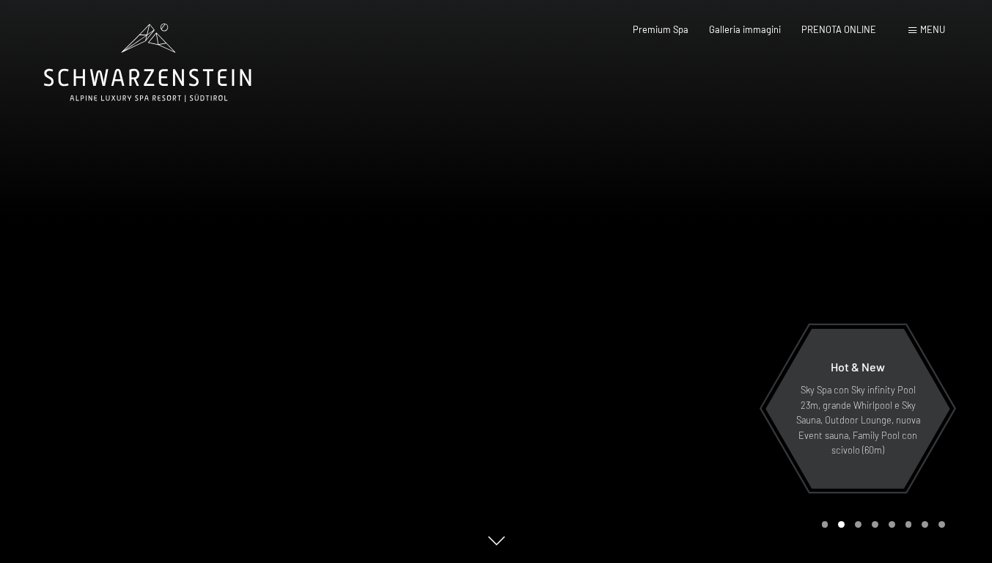
click at [817, 26] on span "PRENOTA ONLINE" at bounding box center [839, 29] width 75 height 12
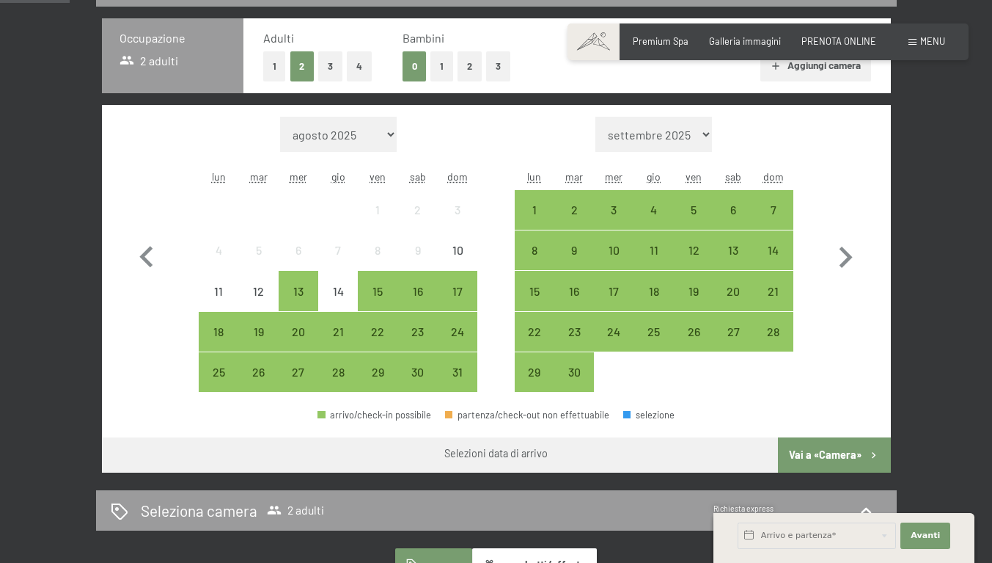
scroll to position [352, 0]
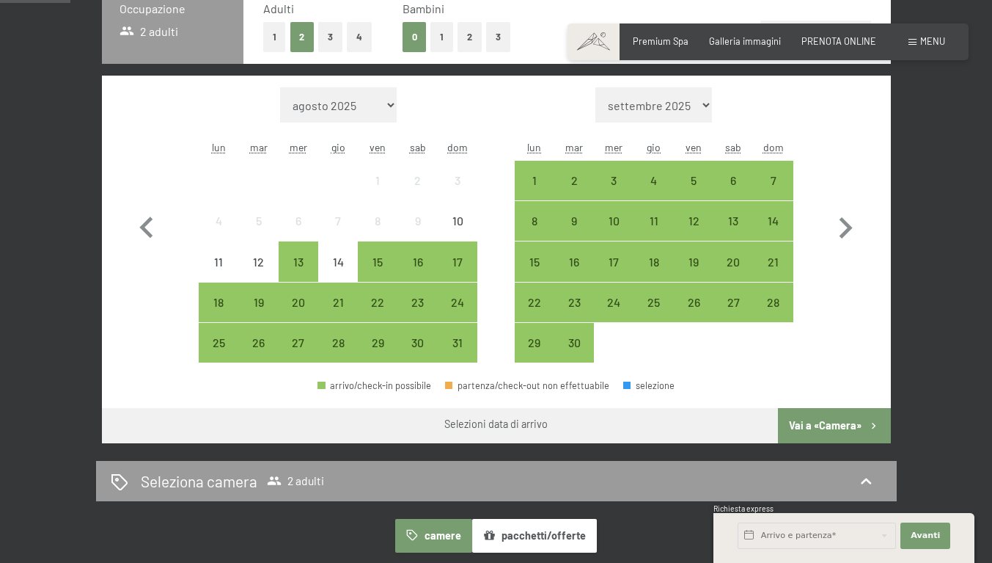
click at [699, 207] on div "5" at bounding box center [693, 193] width 37 height 37
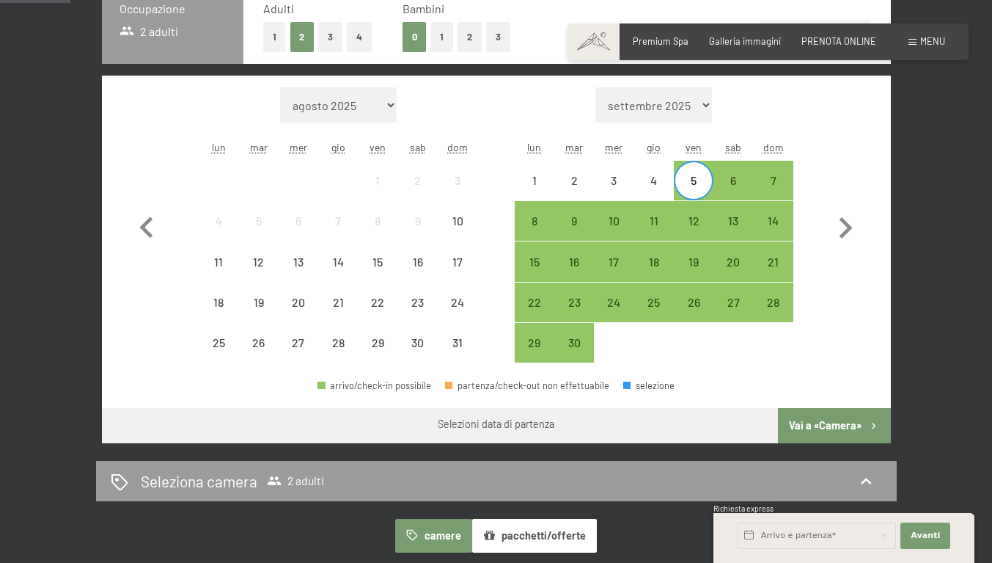
click at [662, 245] on div "11" at bounding box center [654, 233] width 37 height 37
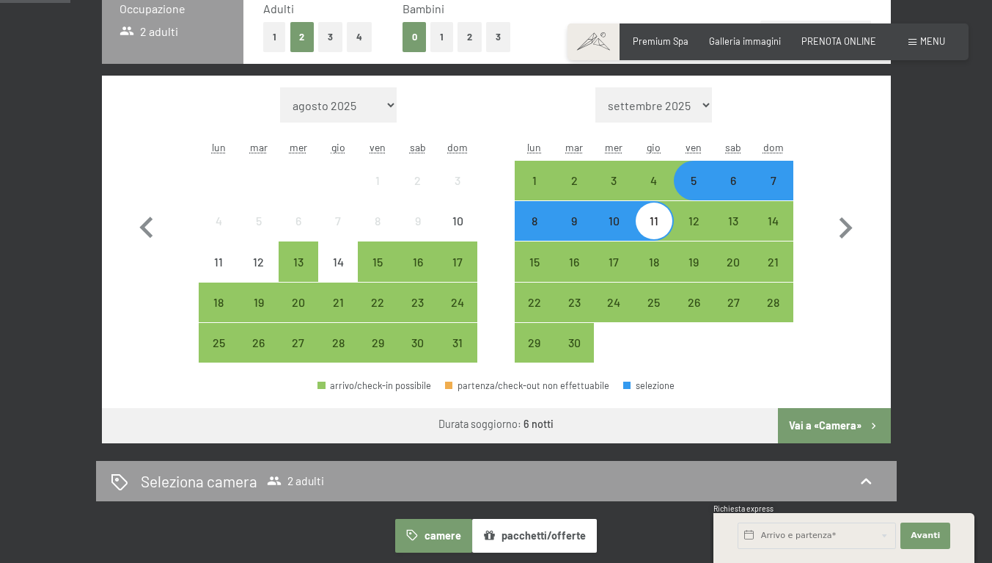
click at [873, 443] on button "Vai a «Camera»" at bounding box center [834, 425] width 112 height 35
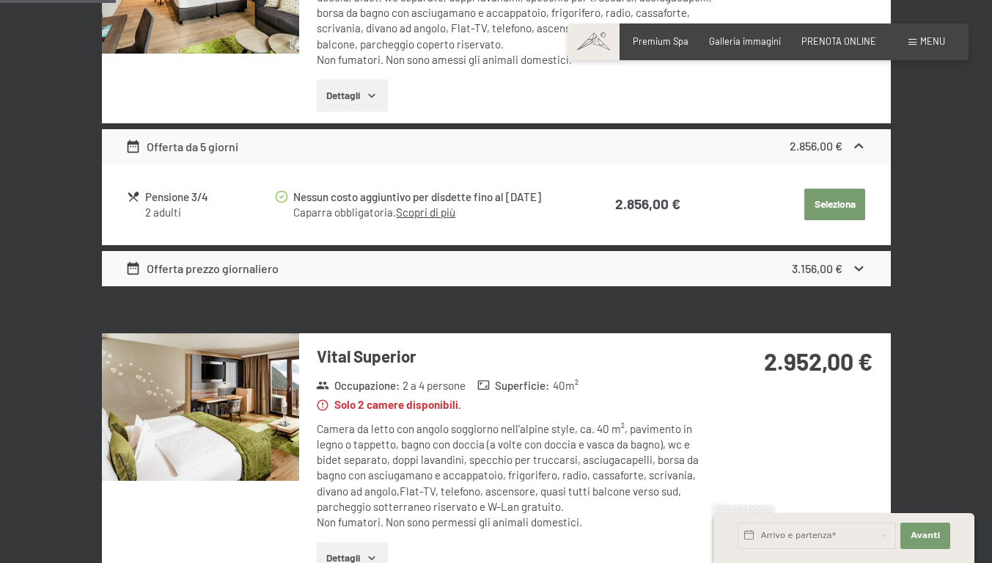
scroll to position [553, 0]
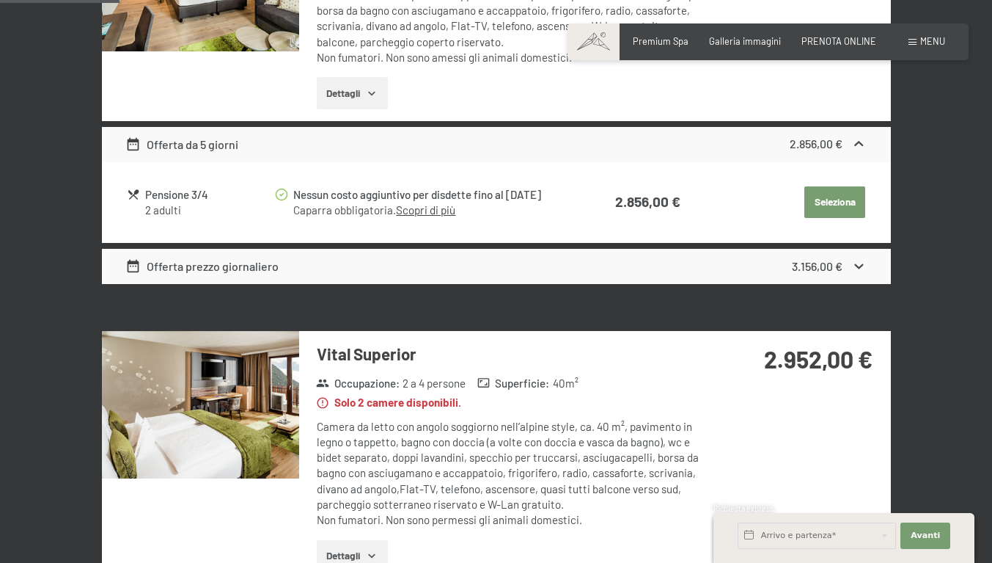
click at [864, 269] on icon at bounding box center [859, 266] width 9 height 5
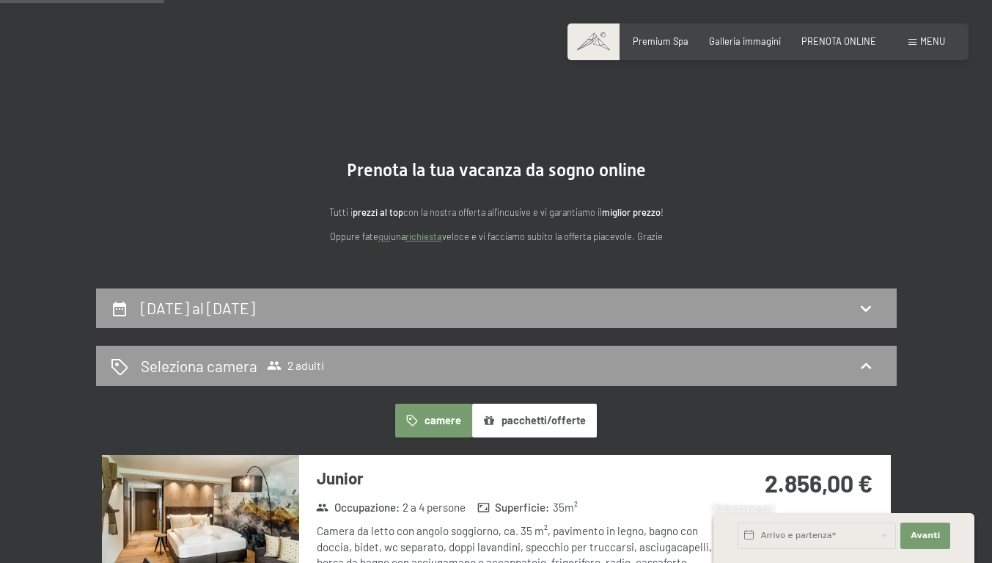
scroll to position [0, 0]
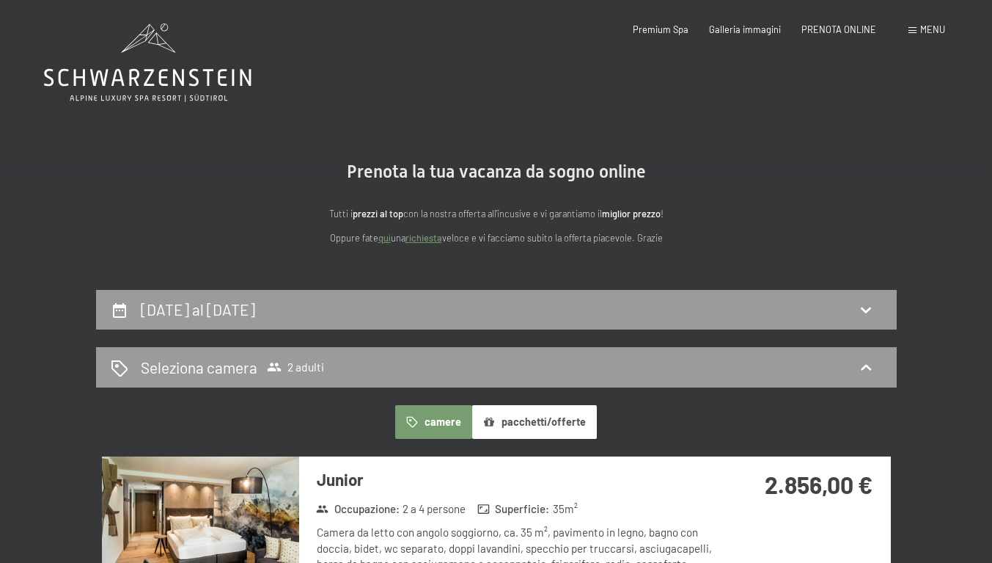
click at [417, 320] on div "5 settembre al 11 settembre 2025" at bounding box center [497, 309] width 772 height 21
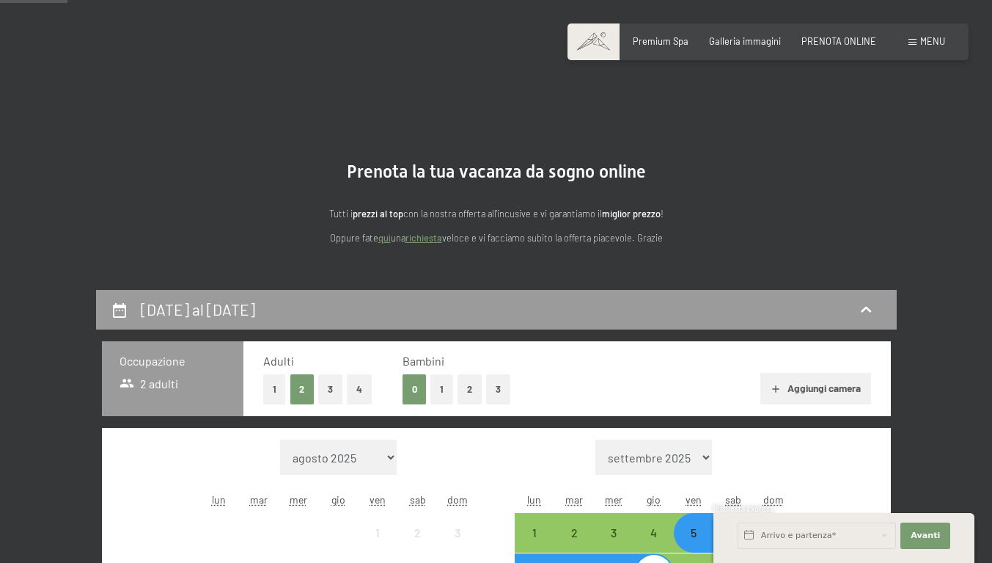
scroll to position [318, 0]
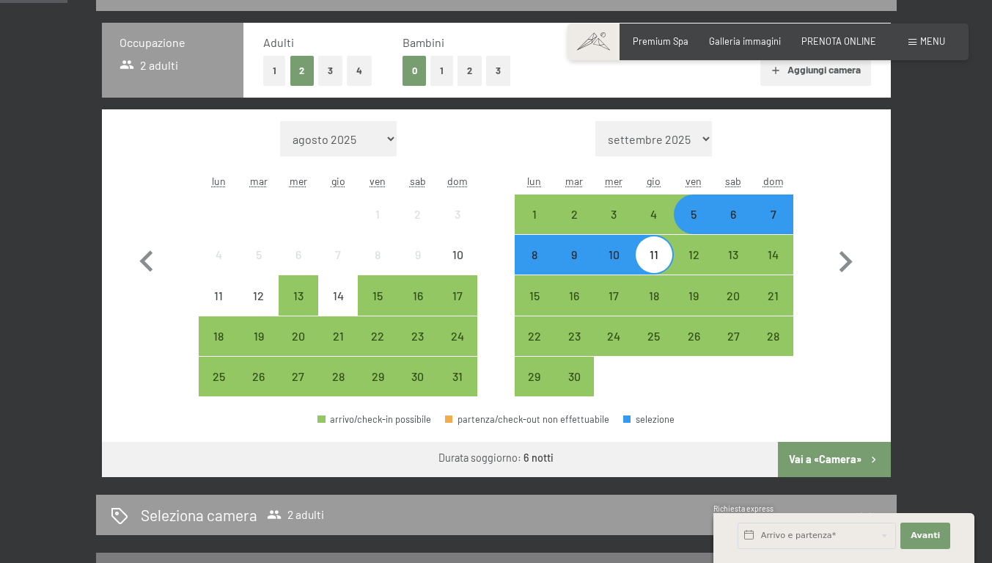
click at [736, 245] on div "6" at bounding box center [733, 226] width 37 height 37
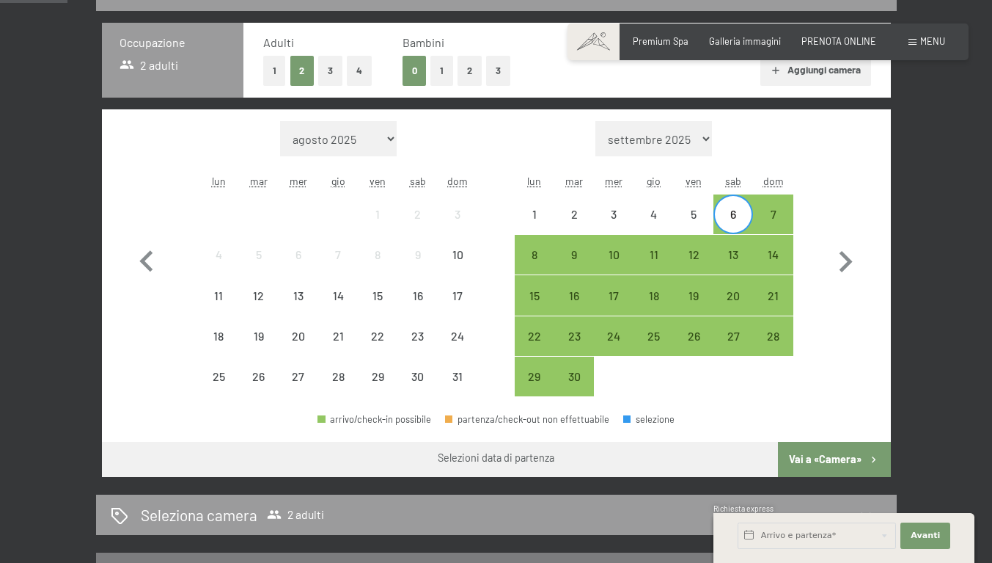
click at [696, 285] on div "12" at bounding box center [693, 267] width 37 height 37
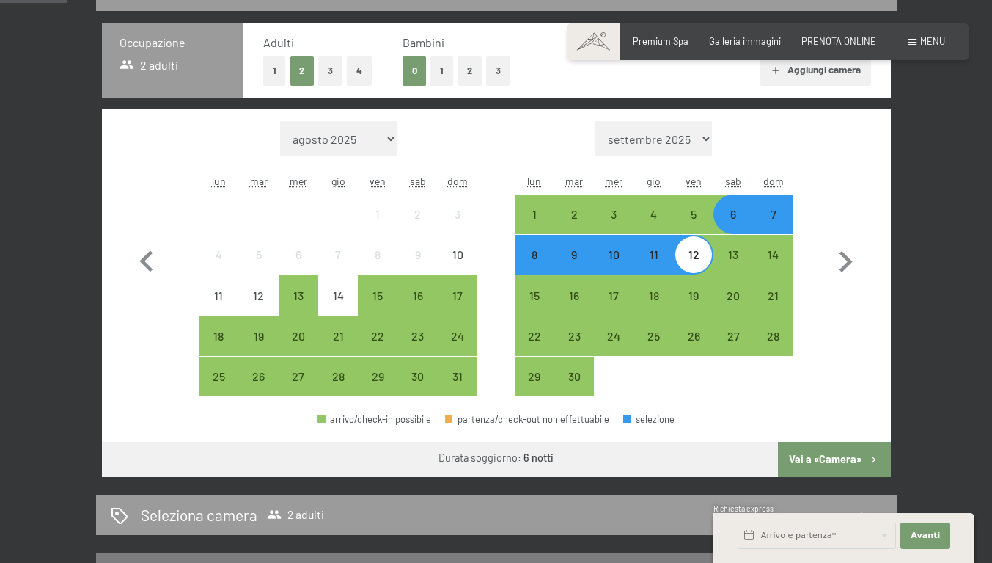
click at [878, 477] on button "Vai a «Camera»" at bounding box center [834, 459] width 112 height 35
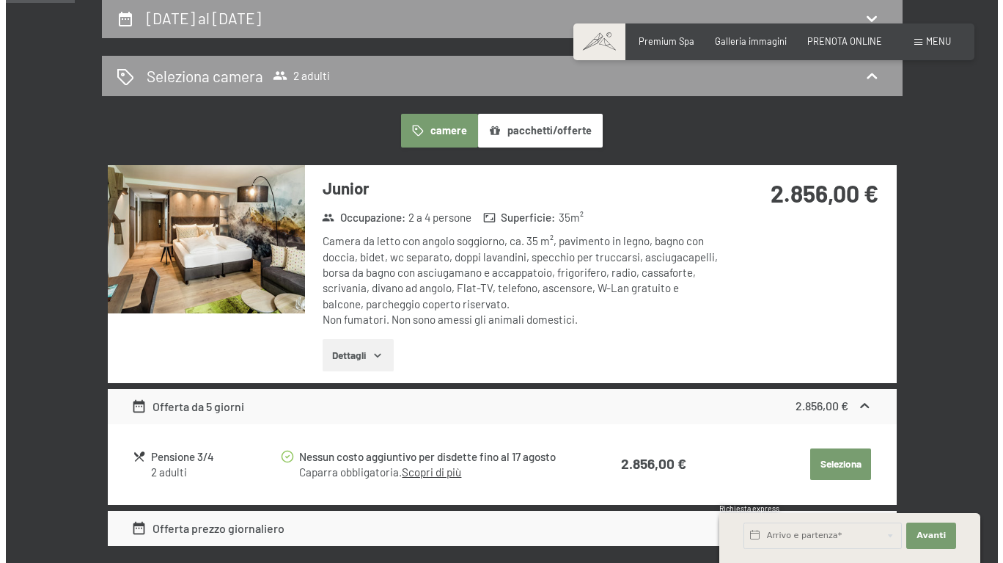
scroll to position [289, 0]
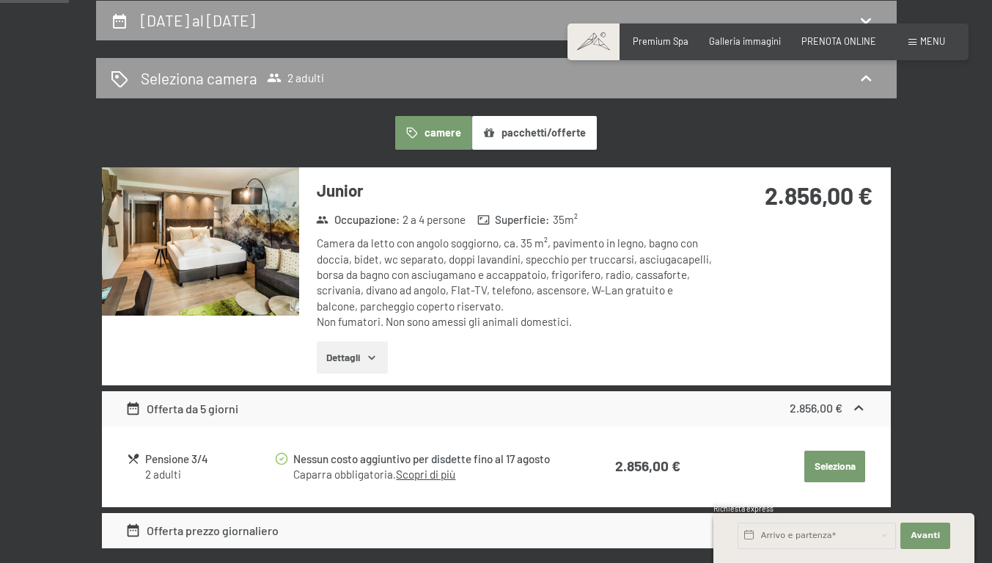
click at [920, 44] on span "Menu" at bounding box center [932, 41] width 25 height 12
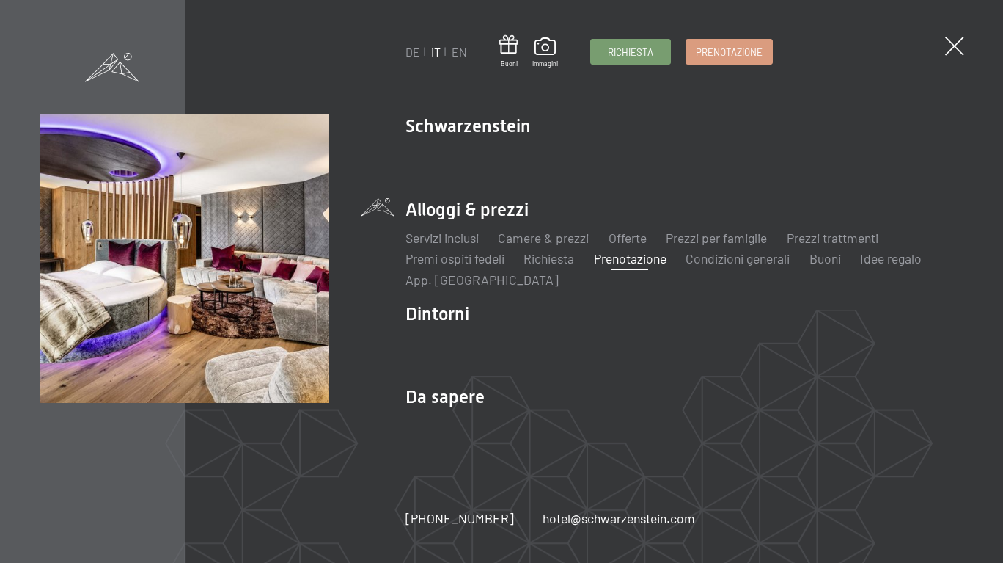
click at [548, 241] on link "Camere & prezzi" at bounding box center [543, 238] width 91 height 16
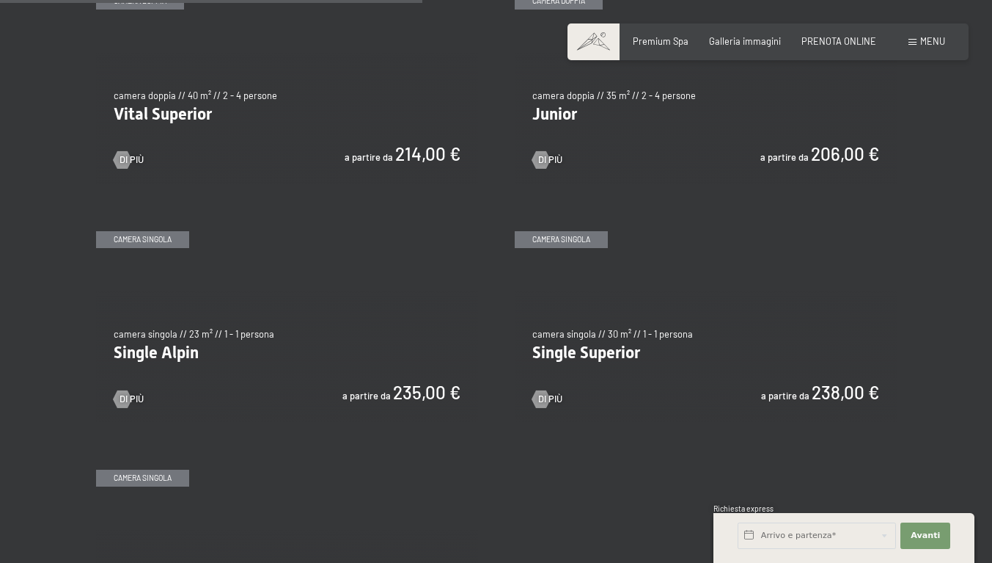
scroll to position [1760, 0]
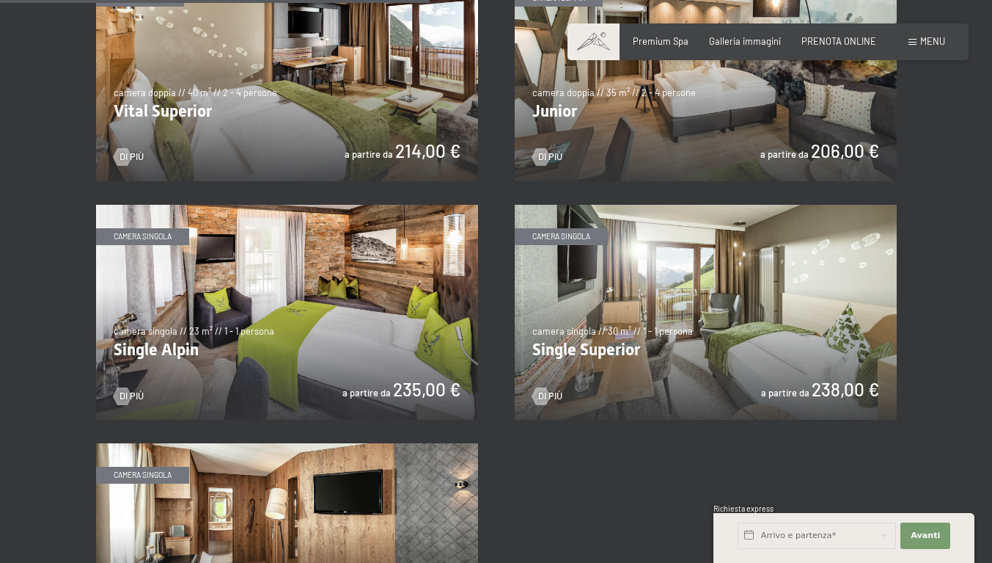
click at [739, 181] on img at bounding box center [706, 73] width 382 height 215
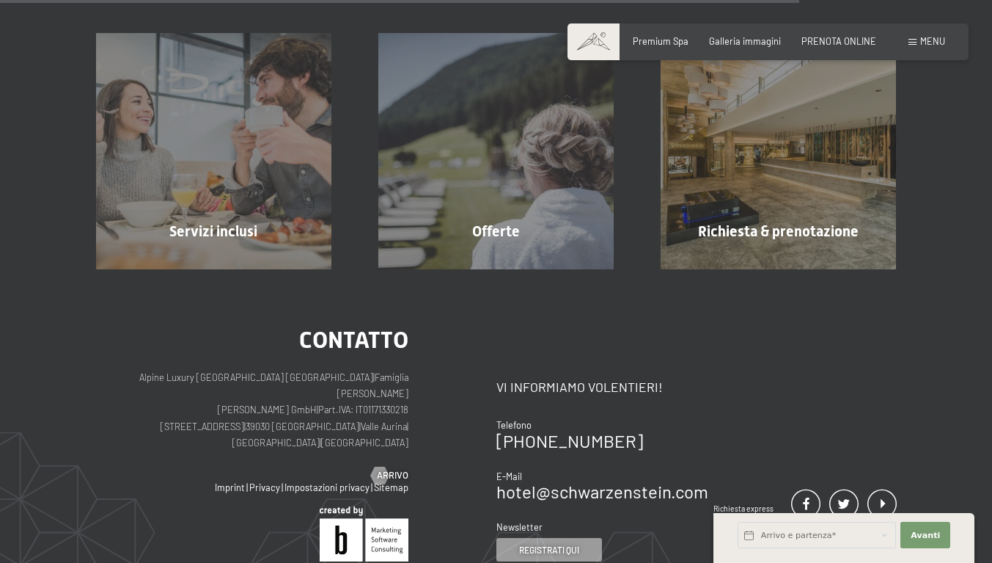
scroll to position [1350, 0]
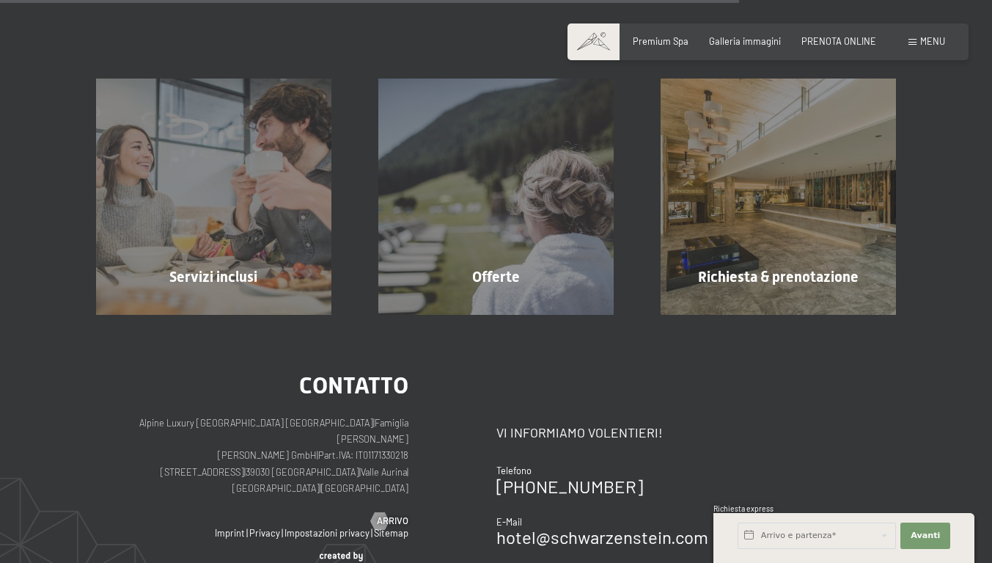
click at [554, 292] on div "Offerte mostra altro" at bounding box center [496, 195] width 282 height 235
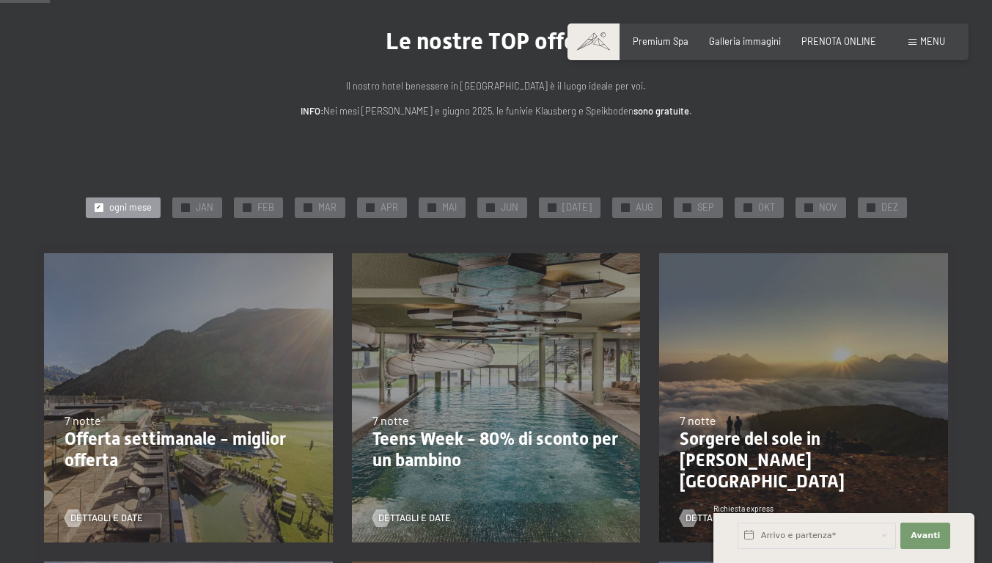
scroll to position [88, 0]
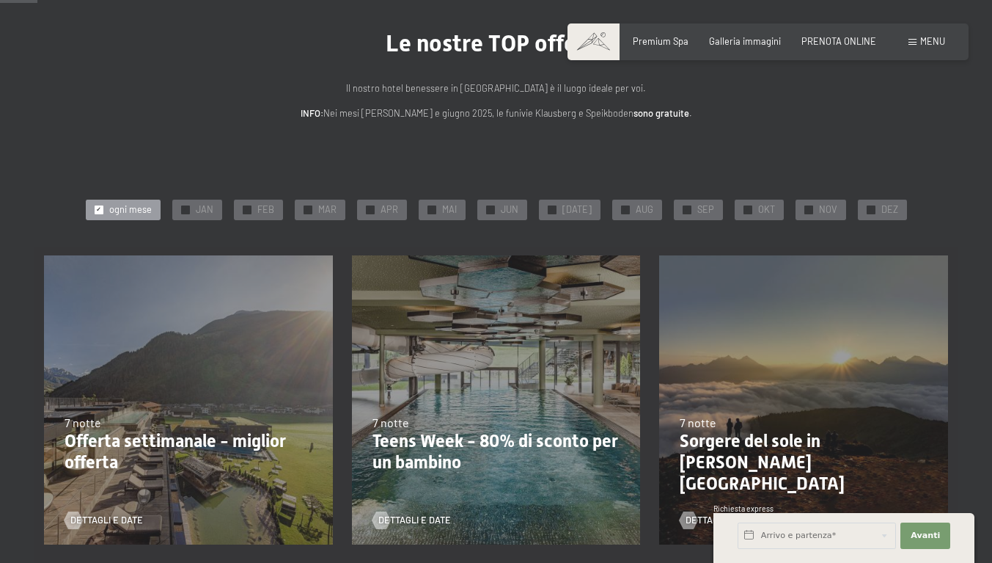
click at [692, 214] on div at bounding box center [687, 209] width 9 height 9
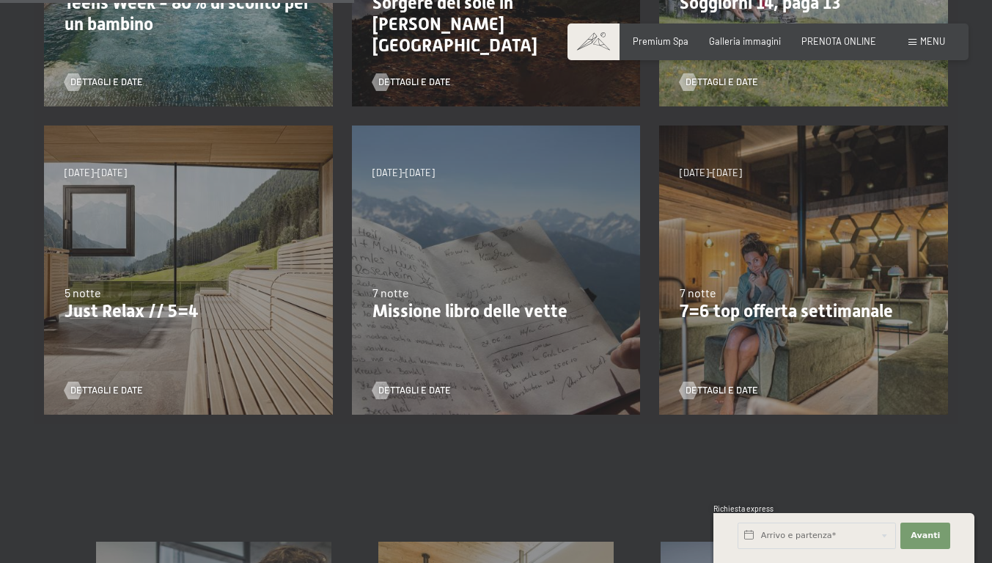
scroll to position [528, 0]
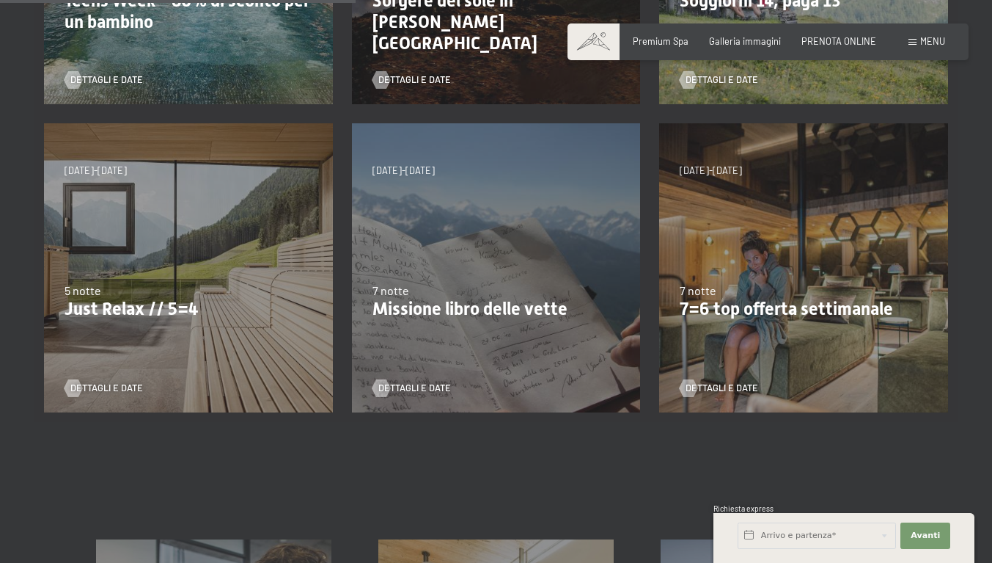
click at [158, 318] on div "[DATE]-[DATE] [DATE]-[DATE] [DATE]-[DATE] [DATE]-[DATE] [DATE]-[DATE] [DATE]-[D…" at bounding box center [188, 268] width 308 height 308
click at [115, 395] on span "Dettagli e Date" at bounding box center [106, 387] width 73 height 13
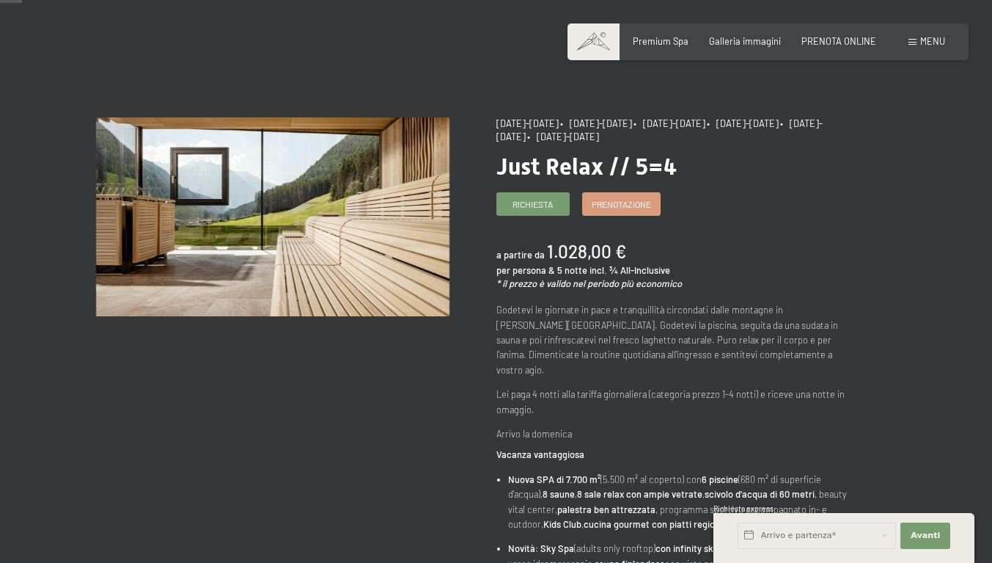
scroll to position [29, 0]
